Goal: Entertainment & Leisure: Consume media (video, audio)

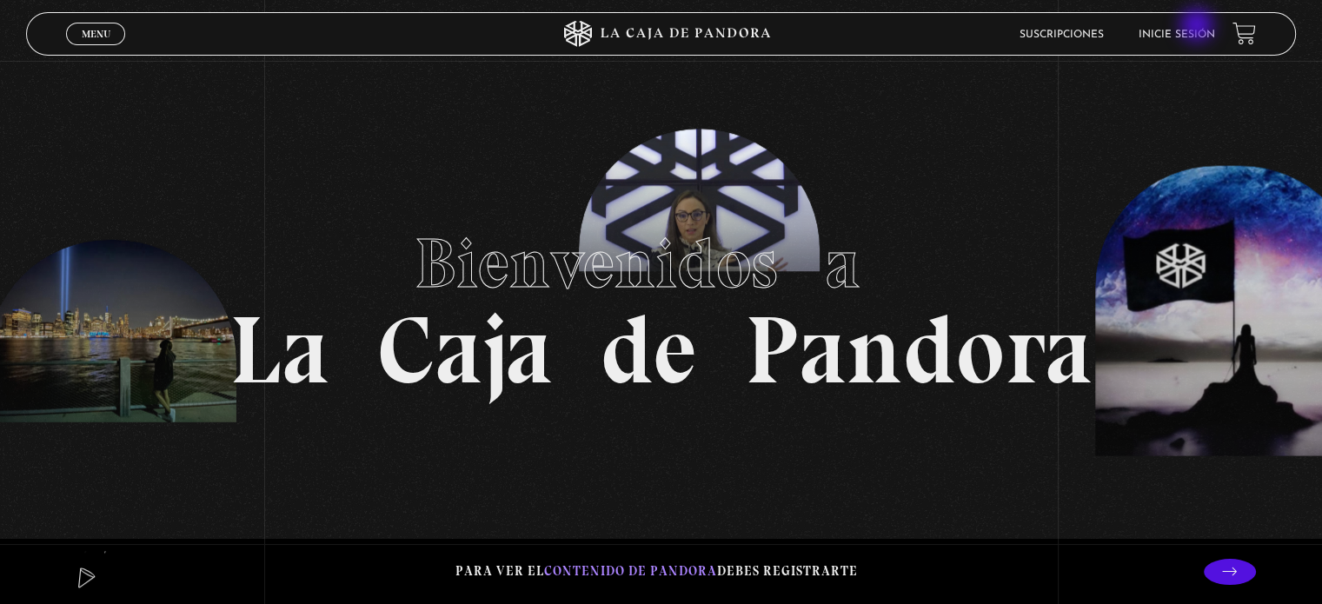
click at [1199, 27] on li "Inicie sesión" at bounding box center [1177, 34] width 76 height 27
click at [1179, 37] on link "Inicie sesión" at bounding box center [1177, 35] width 76 height 10
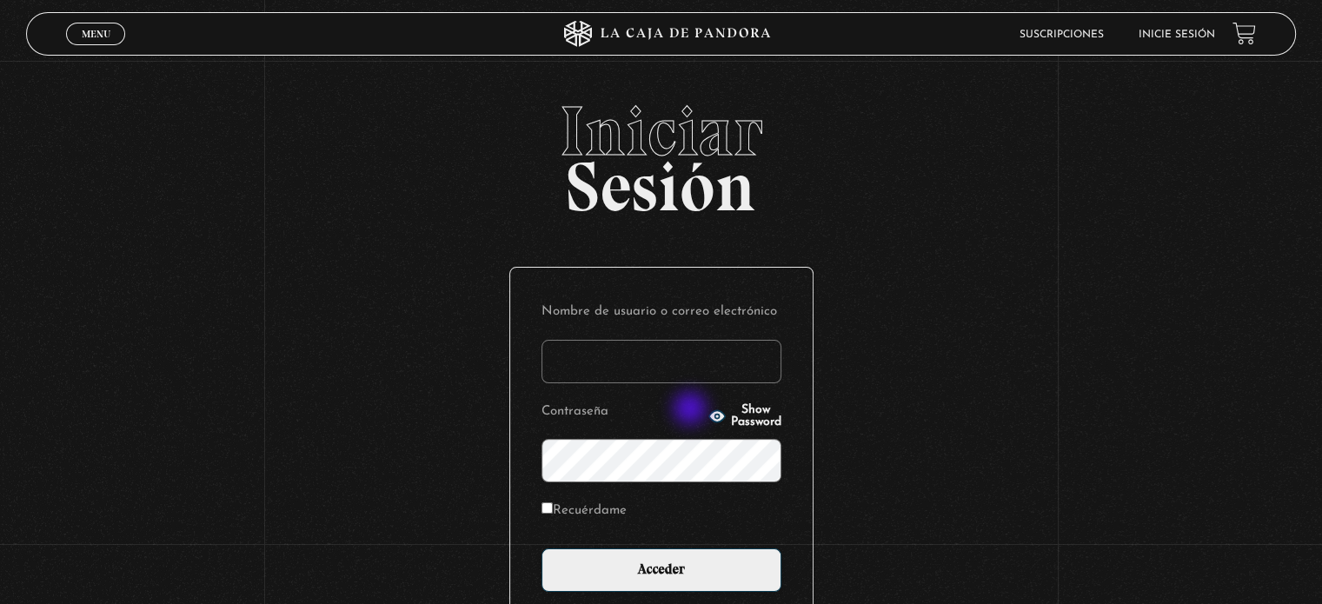
type input "[EMAIL_ADDRESS][DOMAIN_NAME]"
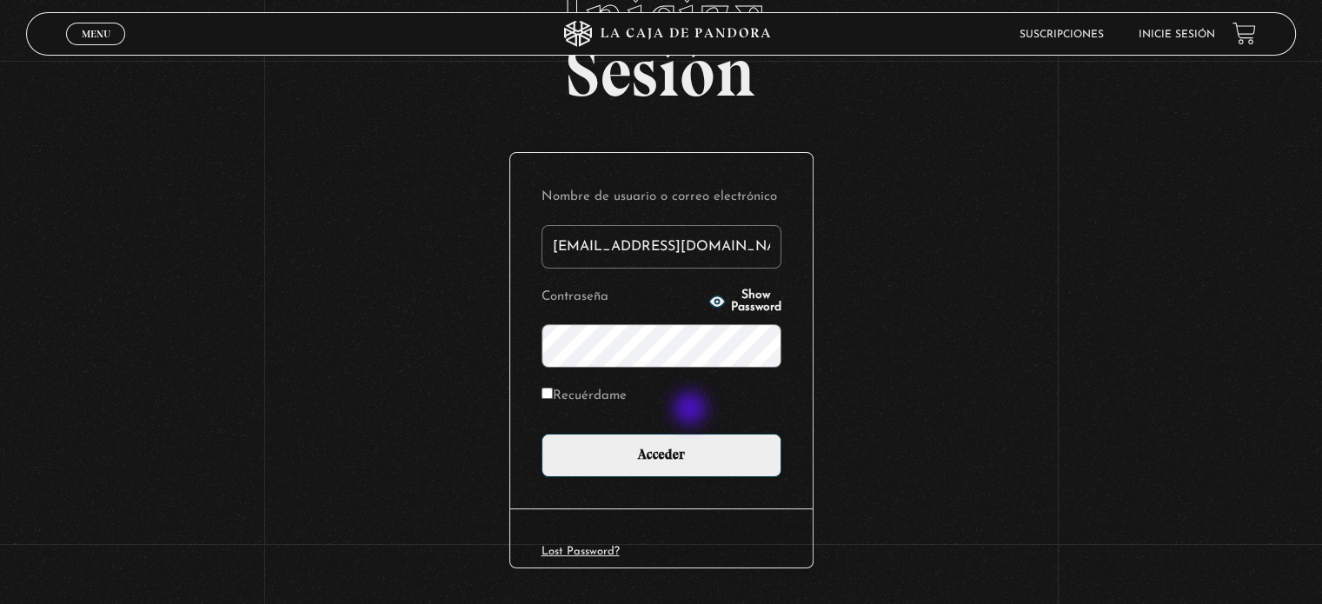
scroll to position [118, 0]
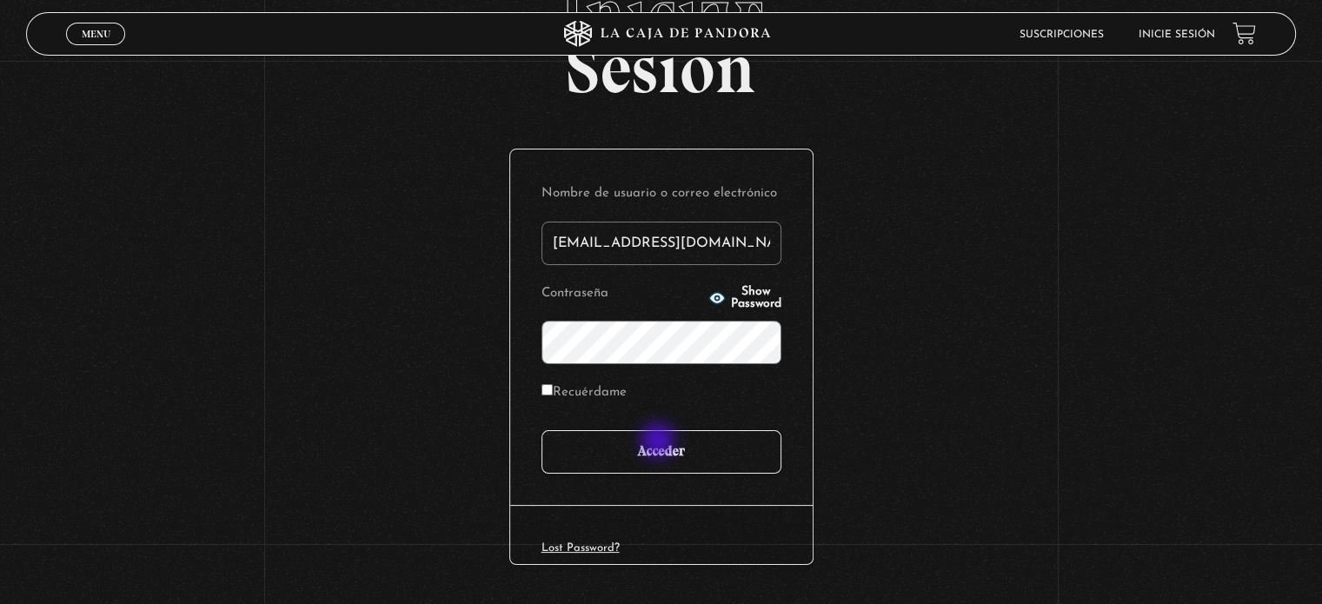
click at [660, 442] on input "Acceder" at bounding box center [662, 451] width 240 height 43
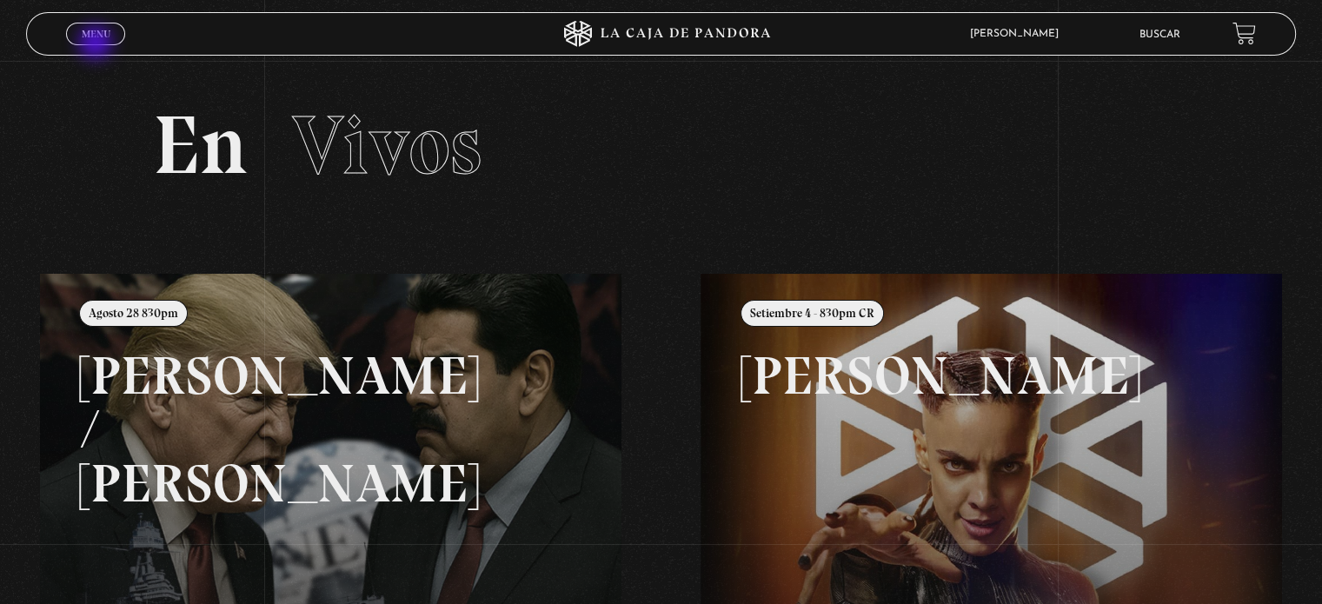
click at [97, 44] on div "Menu Cerrar" at bounding box center [264, 34] width 396 height 42
click at [90, 37] on span "Menu" at bounding box center [96, 34] width 29 height 10
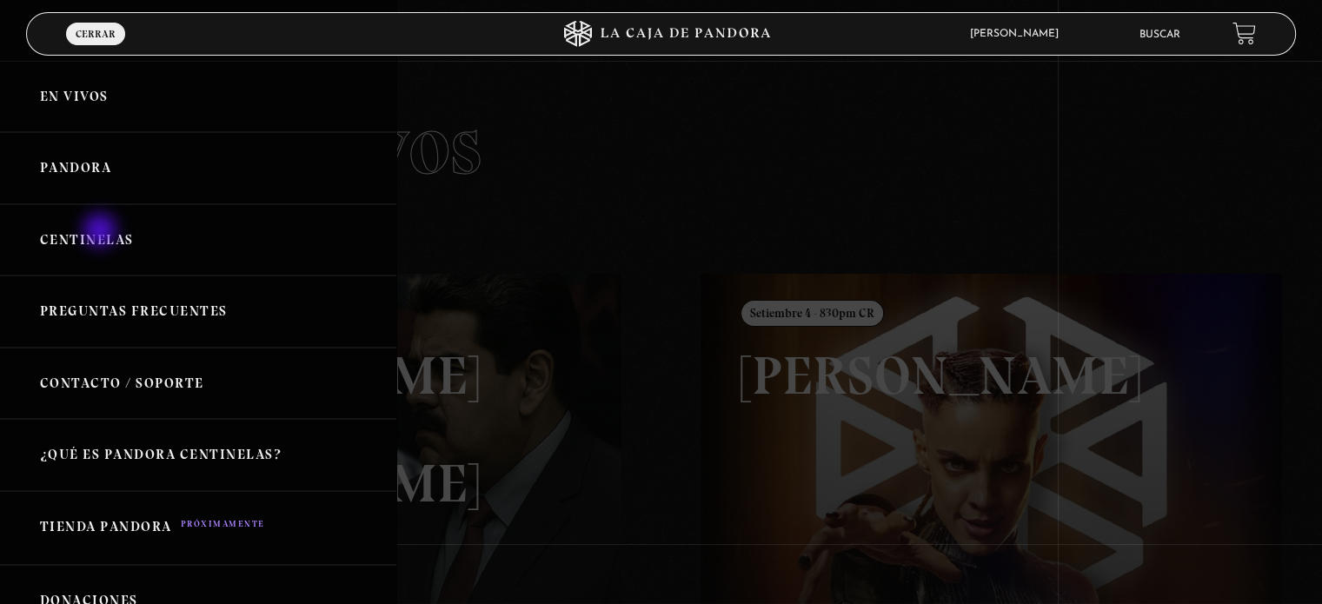
click at [102, 232] on link "Centinelas" at bounding box center [198, 240] width 396 height 72
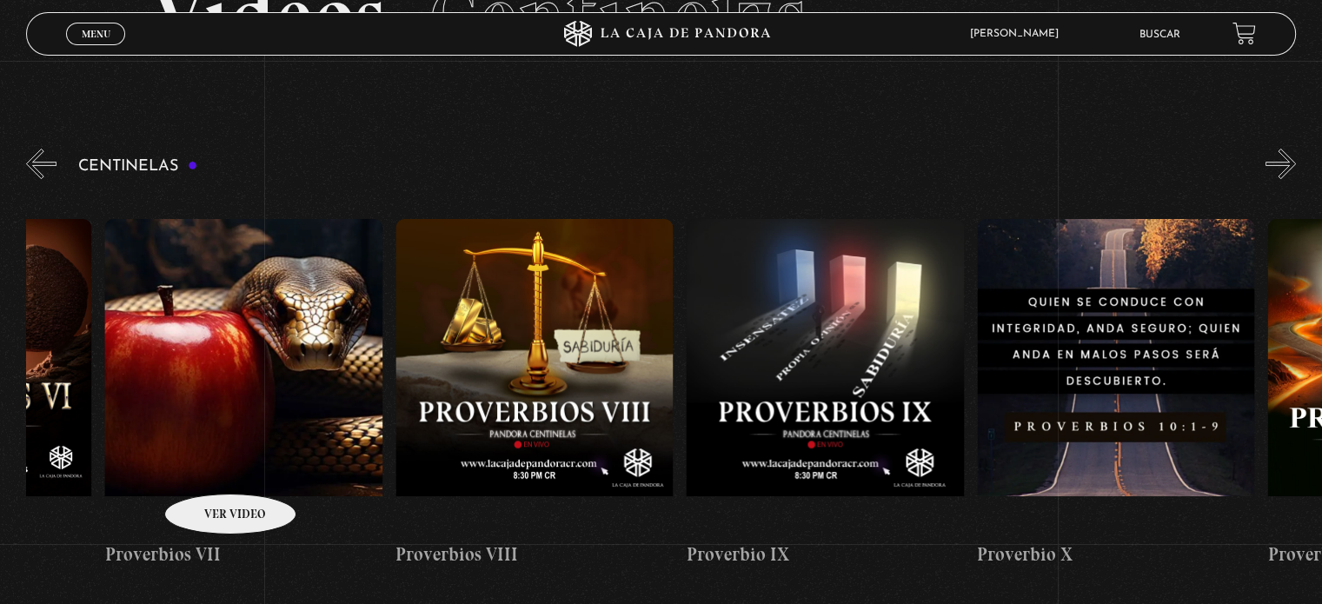
scroll to position [0, 2531]
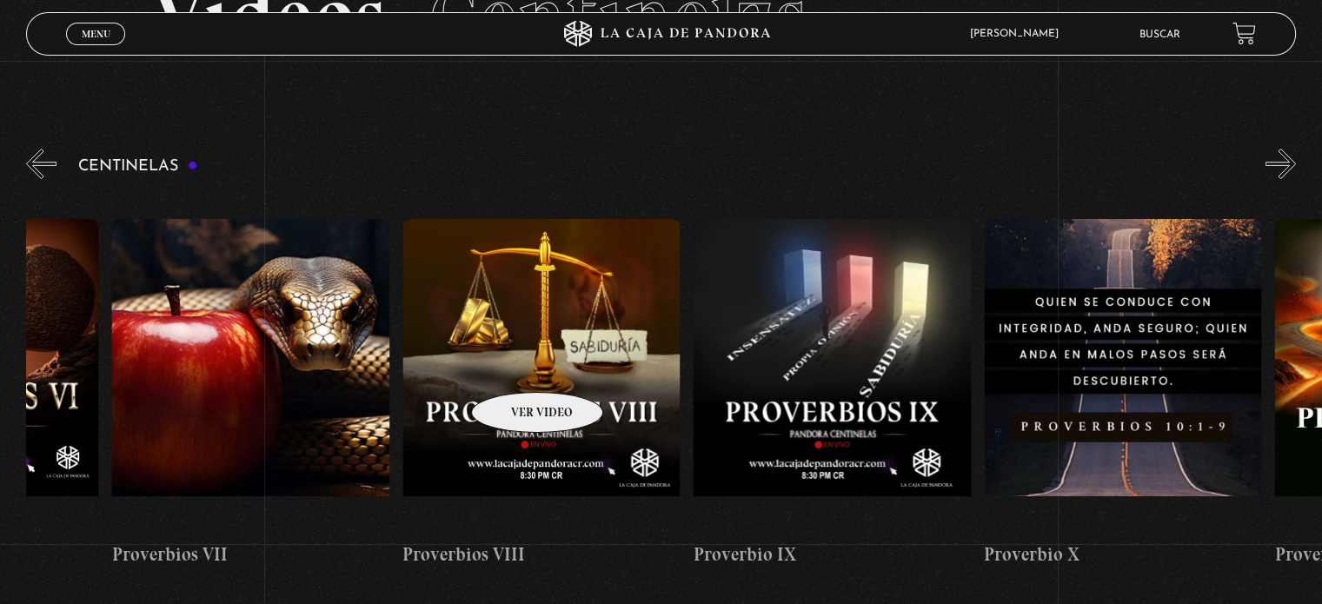
click at [515, 366] on figure at bounding box center [540, 375] width 277 height 313
click at [502, 362] on figure at bounding box center [540, 375] width 277 height 313
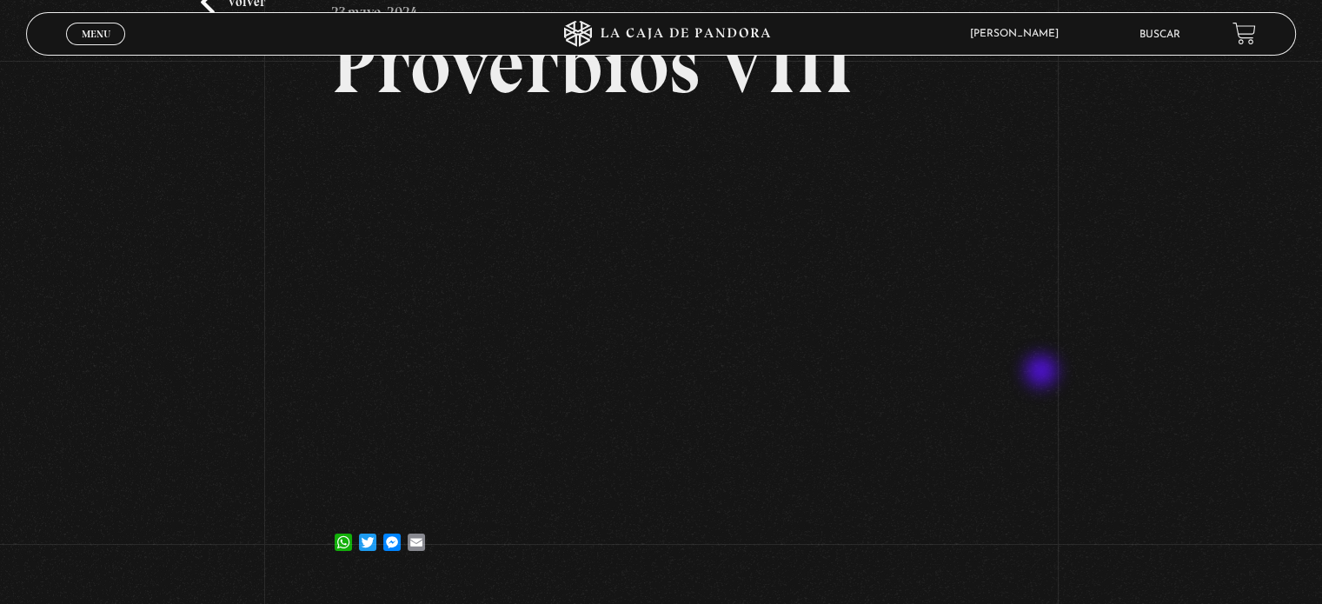
scroll to position [118, 0]
